Goal: Transaction & Acquisition: Purchase product/service

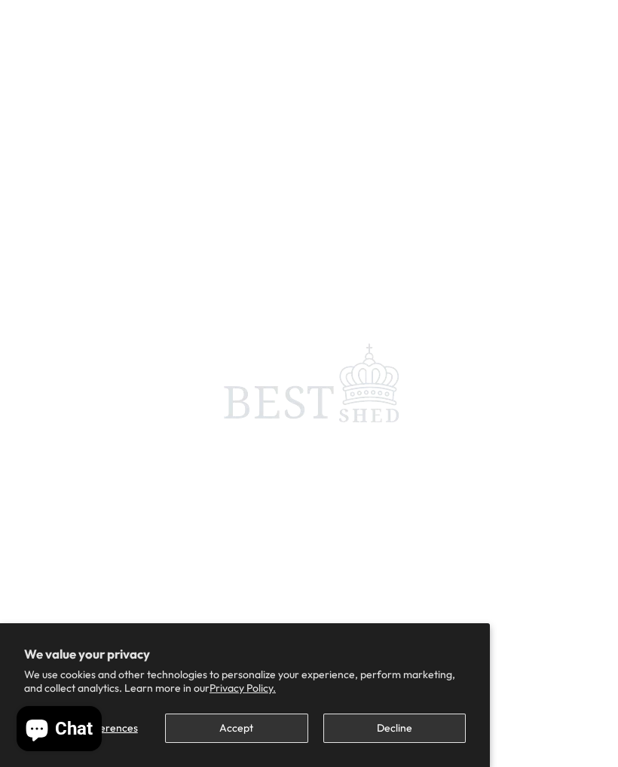
click at [243, 721] on button "Accept" at bounding box center [236, 728] width 142 height 29
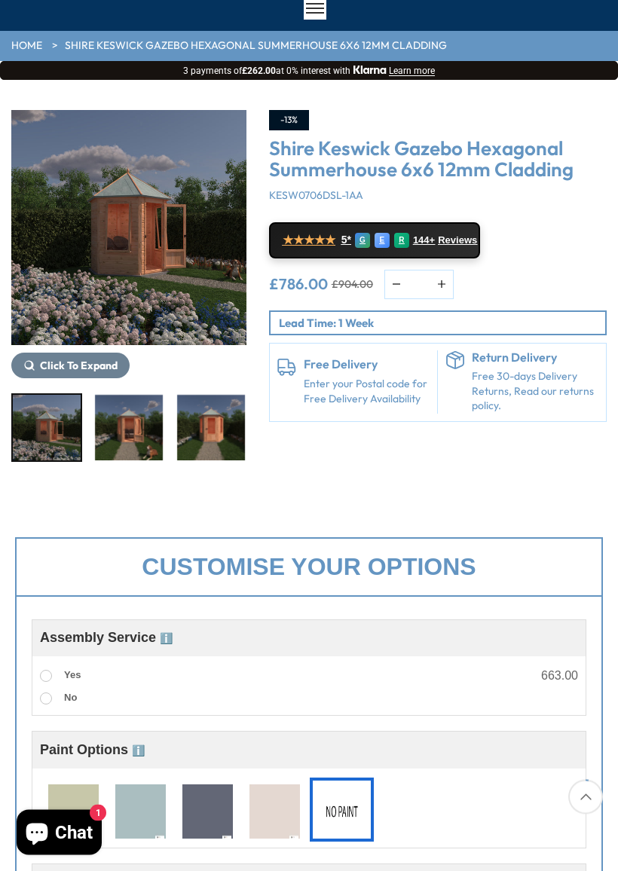
scroll to position [98, 0]
click at [50, 668] on label "Yes" at bounding box center [60, 676] width 41 height 20
click at [44, 692] on span at bounding box center [46, 698] width 12 height 12
click at [569, 684] on div "Yes 663.00" at bounding box center [309, 675] width 538 height 23
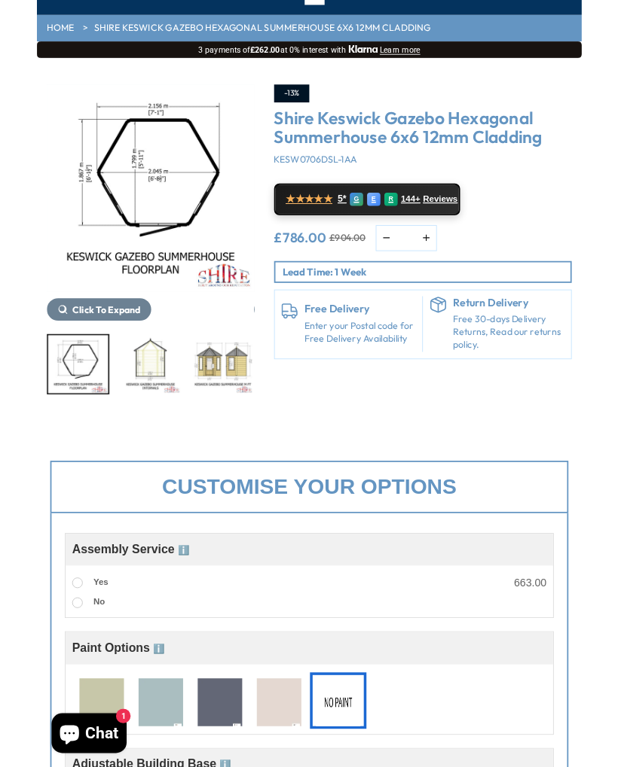
scroll to position [0, 0]
